Goal: Task Accomplishment & Management: Use online tool/utility

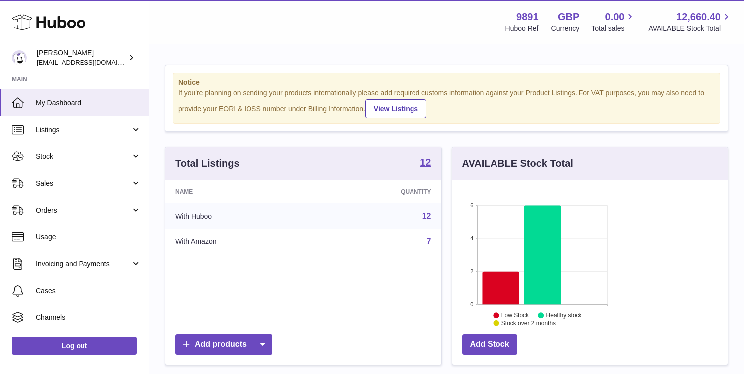
scroll to position [155, 180]
click at [75, 179] on span "Sales" at bounding box center [83, 183] width 95 height 9
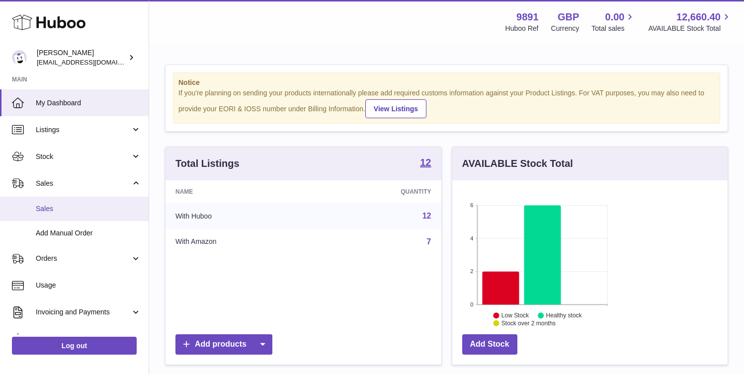
click at [76, 203] on link "Sales" at bounding box center [74, 209] width 149 height 24
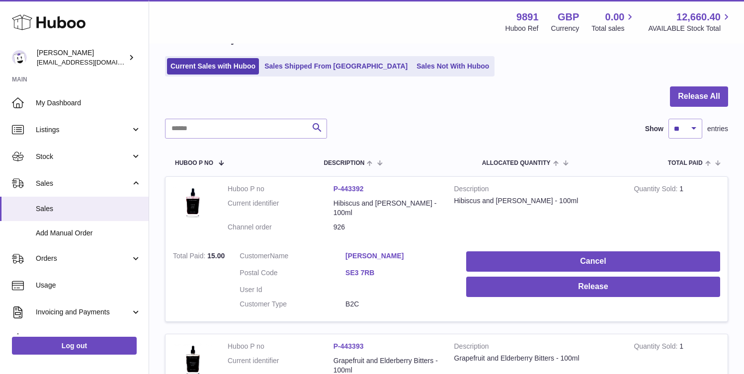
scroll to position [55, 0]
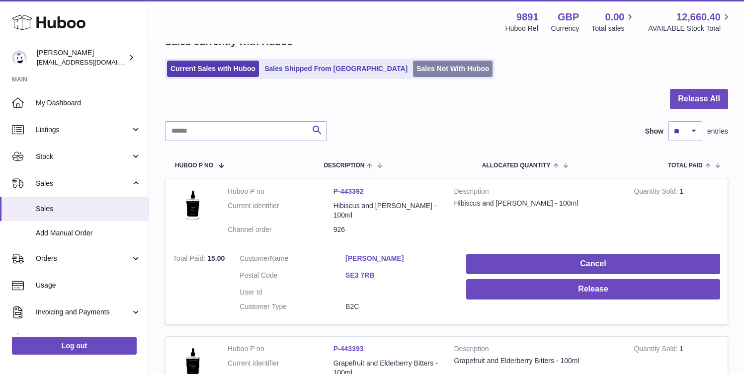
click at [413, 65] on link "Sales Not With Huboo" at bounding box center [453, 69] width 80 height 16
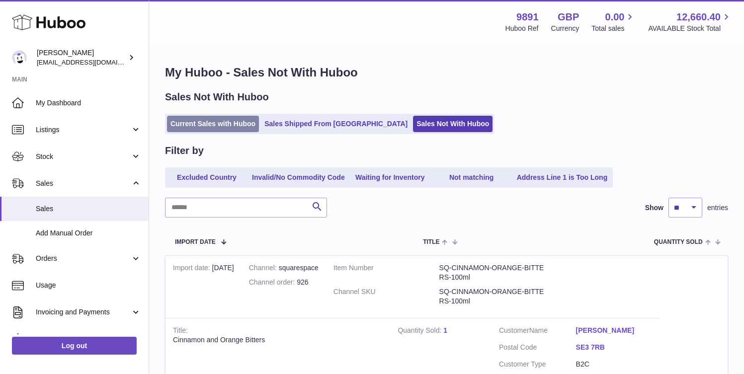
click at [192, 122] on link "Current Sales with Huboo" at bounding box center [213, 124] width 92 height 16
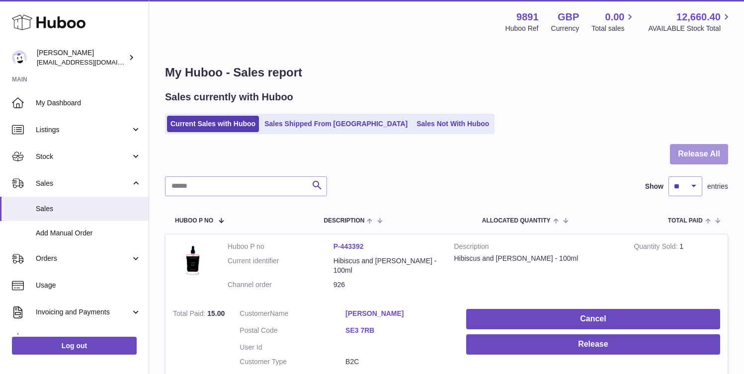
click at [695, 157] on button "Release All" at bounding box center [699, 154] width 58 height 20
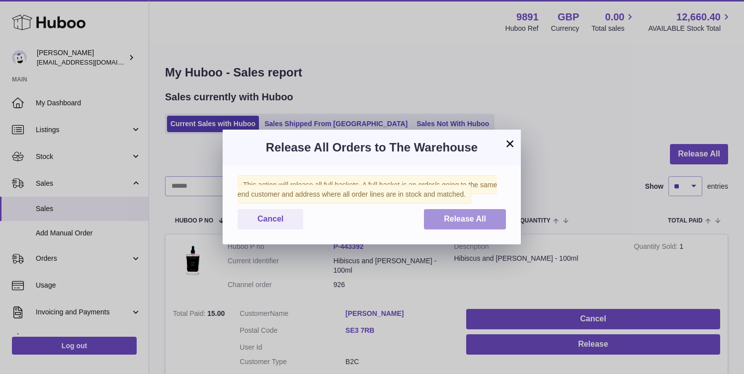
click at [458, 220] on span "Release All" at bounding box center [465, 219] width 42 height 8
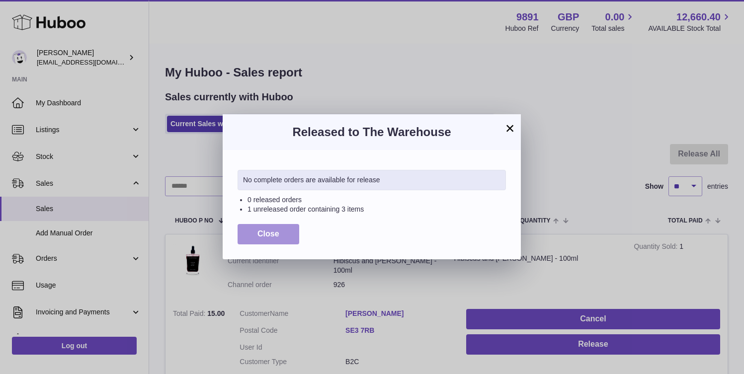
click at [282, 235] on button "Close" at bounding box center [269, 234] width 62 height 20
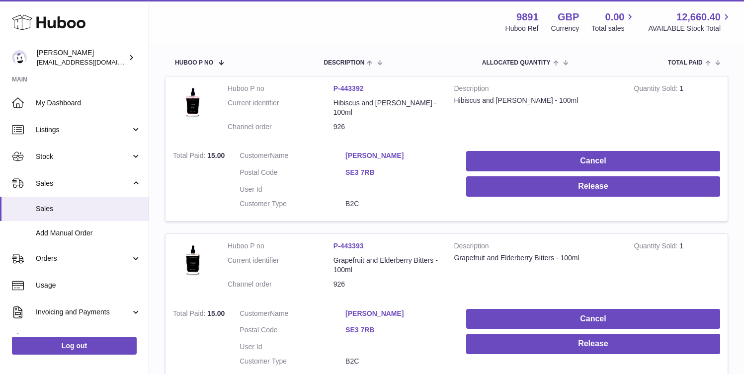
scroll to position [180, 0]
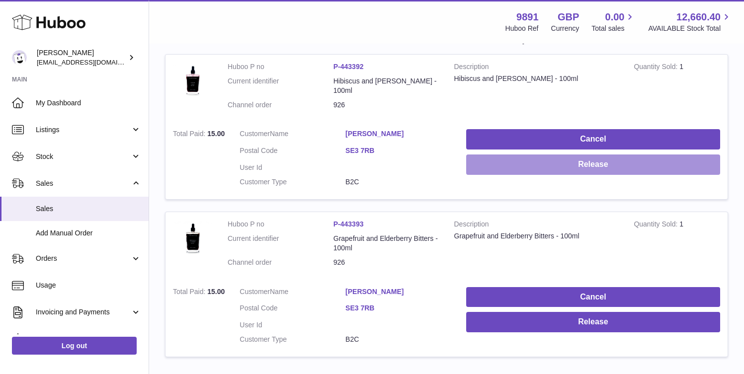
click at [696, 155] on button "Release" at bounding box center [593, 165] width 254 height 20
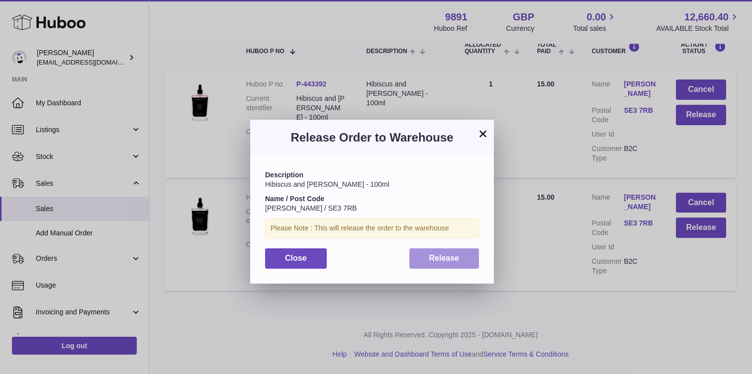
click at [448, 256] on span "Release" at bounding box center [444, 258] width 30 height 8
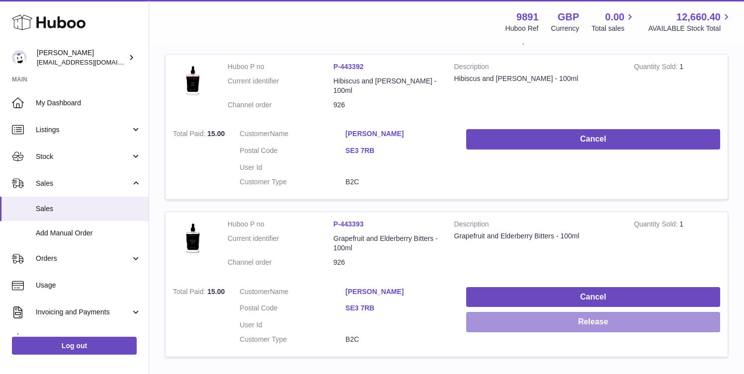
click at [697, 312] on button "Release" at bounding box center [593, 322] width 254 height 20
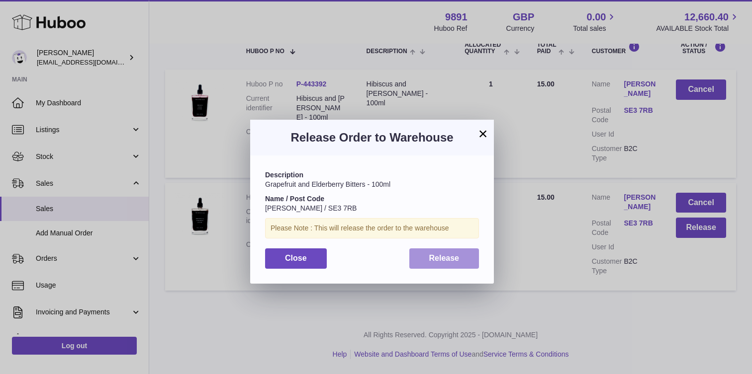
click at [461, 255] on button "Release" at bounding box center [444, 259] width 70 height 20
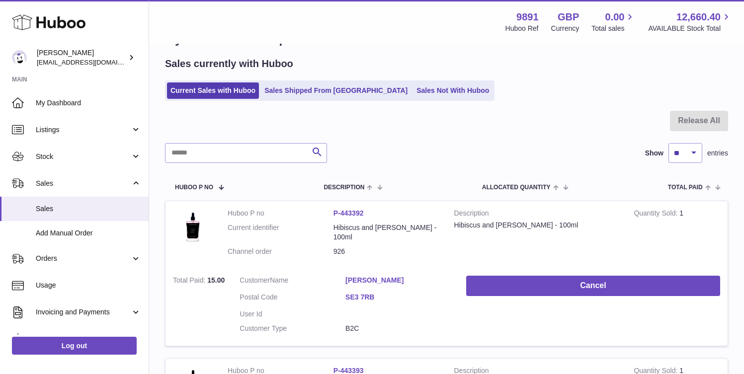
scroll to position [0, 0]
